Goal: Task Accomplishment & Management: Complete application form

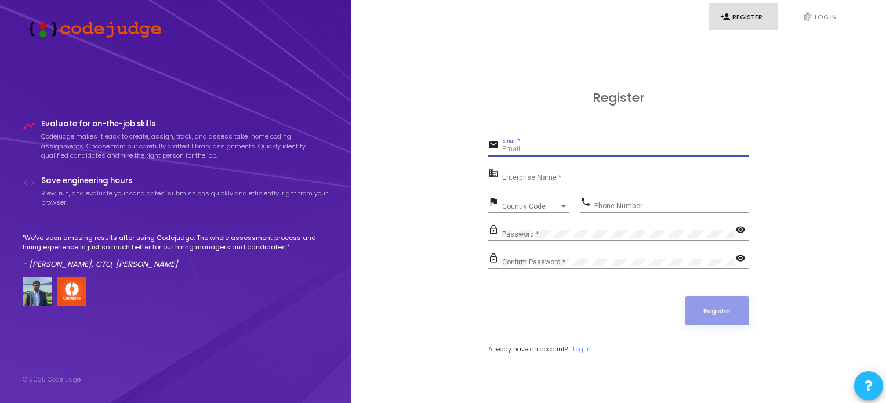
click at [547, 147] on input "Email *" at bounding box center [625, 149] width 247 height 8
type input "[EMAIL_ADDRESS][DOMAIN_NAME]"
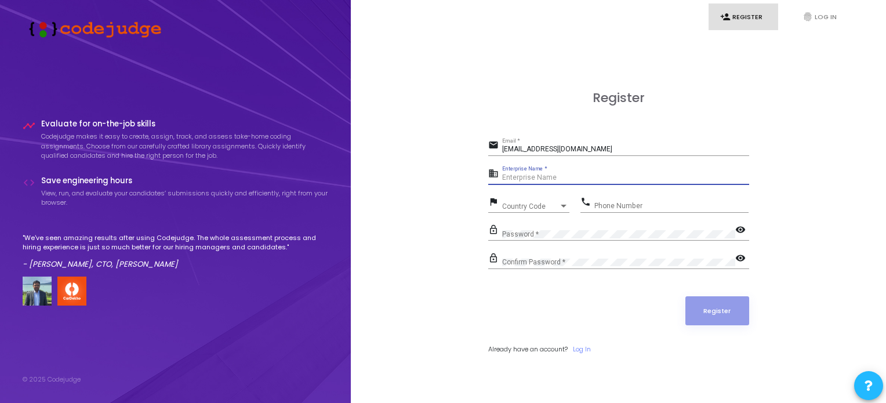
click at [552, 176] on input "Enterprise Name *" at bounding box center [625, 178] width 247 height 8
drag, startPoint x: 613, startPoint y: 151, endPoint x: 497, endPoint y: 148, distance: 115.9
click at [497, 148] on div "email [EMAIL_ADDRESS][DOMAIN_NAME] Email *" at bounding box center [618, 146] width 261 height 19
click at [537, 179] on input "Enterprise Name *" at bounding box center [625, 178] width 247 height 8
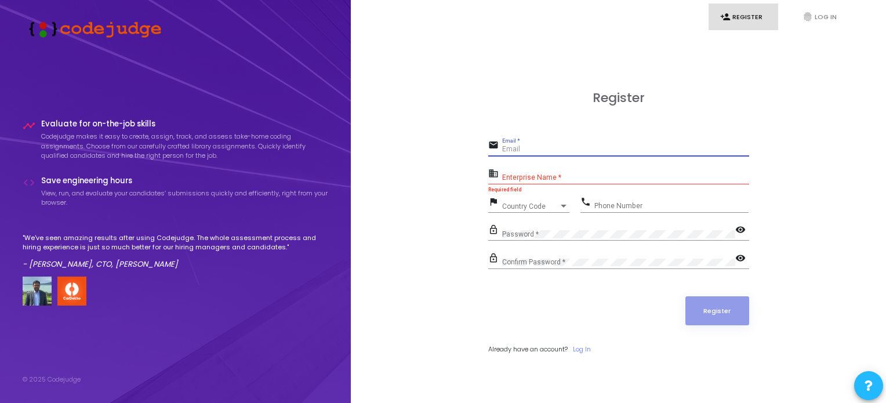
click at [526, 153] on input "Email *" at bounding box center [625, 149] width 247 height 8
type input "m"
